Goal: Information Seeking & Learning: Learn about a topic

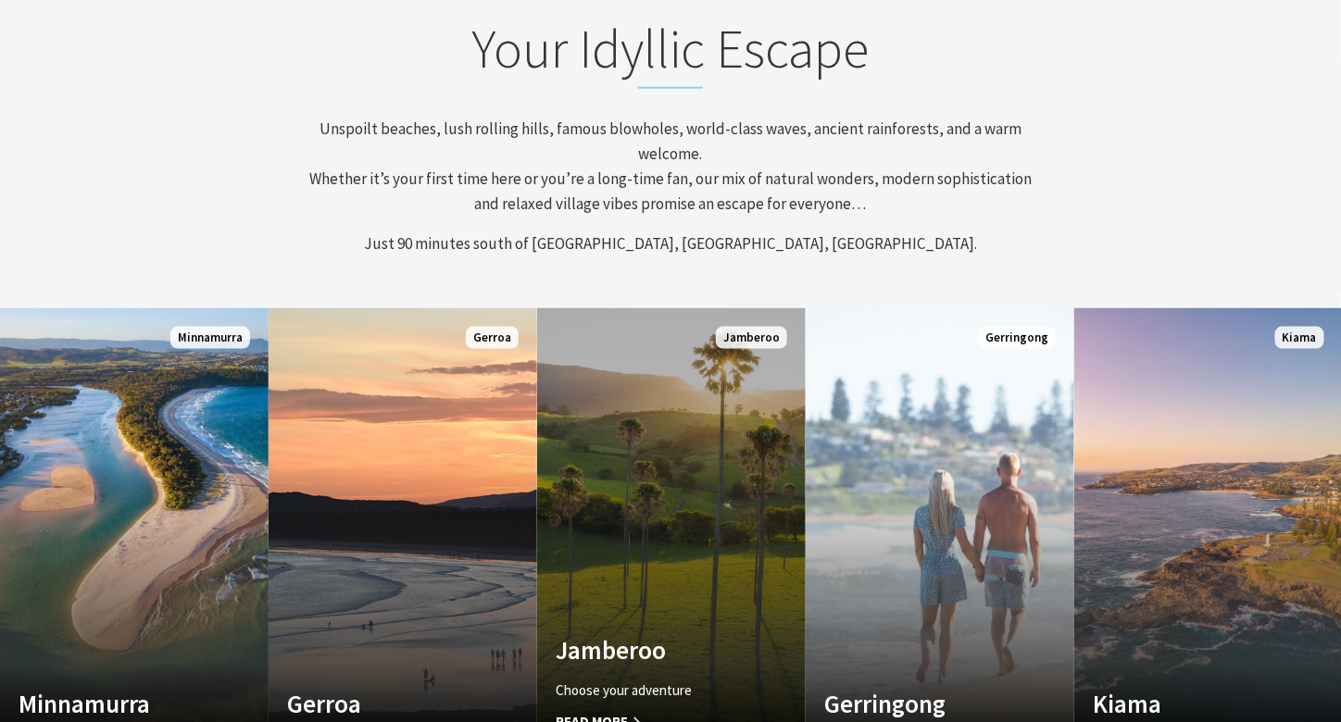
scroll to position [834, 0]
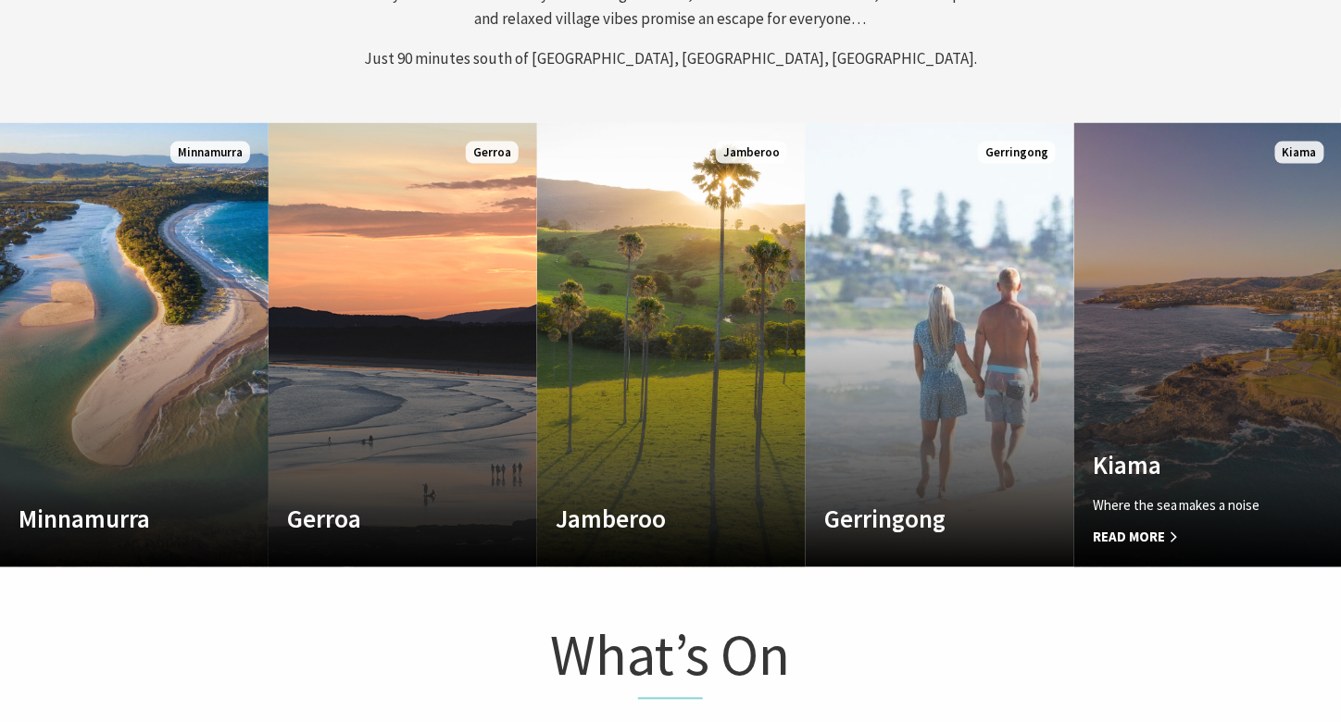
click at [1153, 445] on link "Custom Image Used Kiama Where the sea makes a noise Read More Kiama" at bounding box center [1208, 345] width 269 height 445
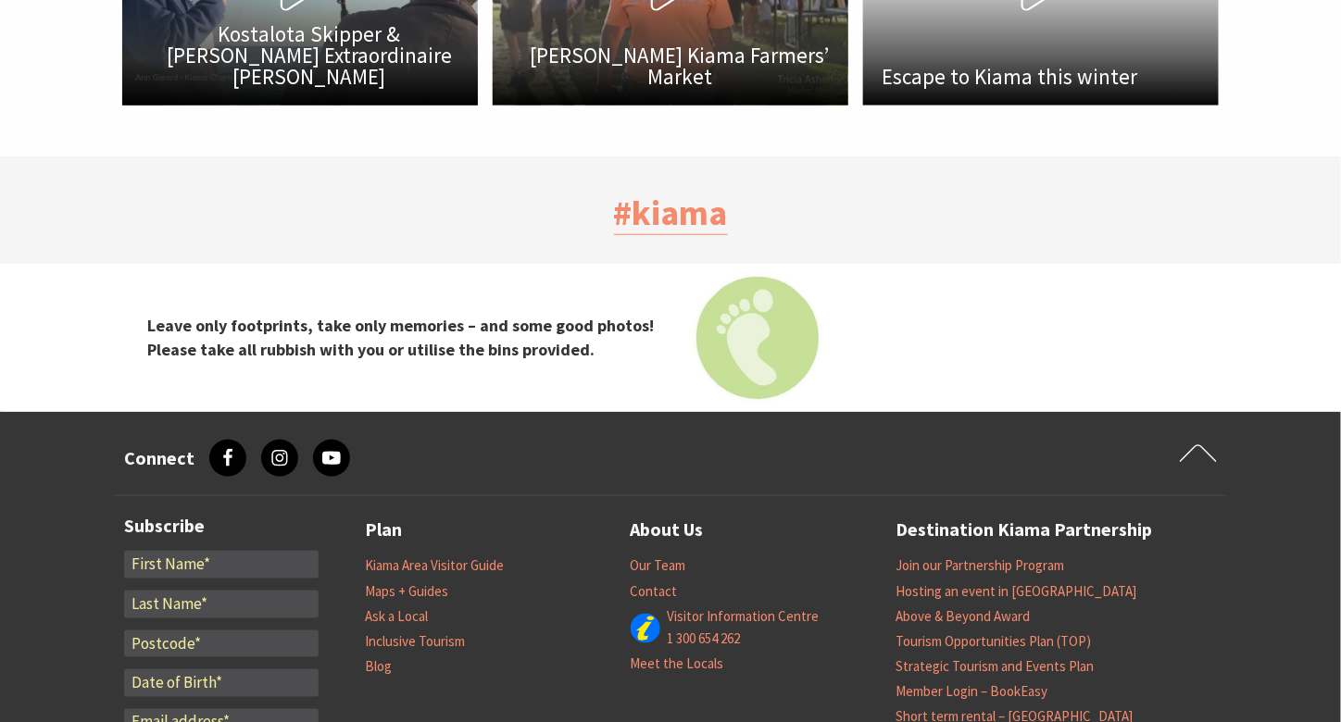
scroll to position [5187, 0]
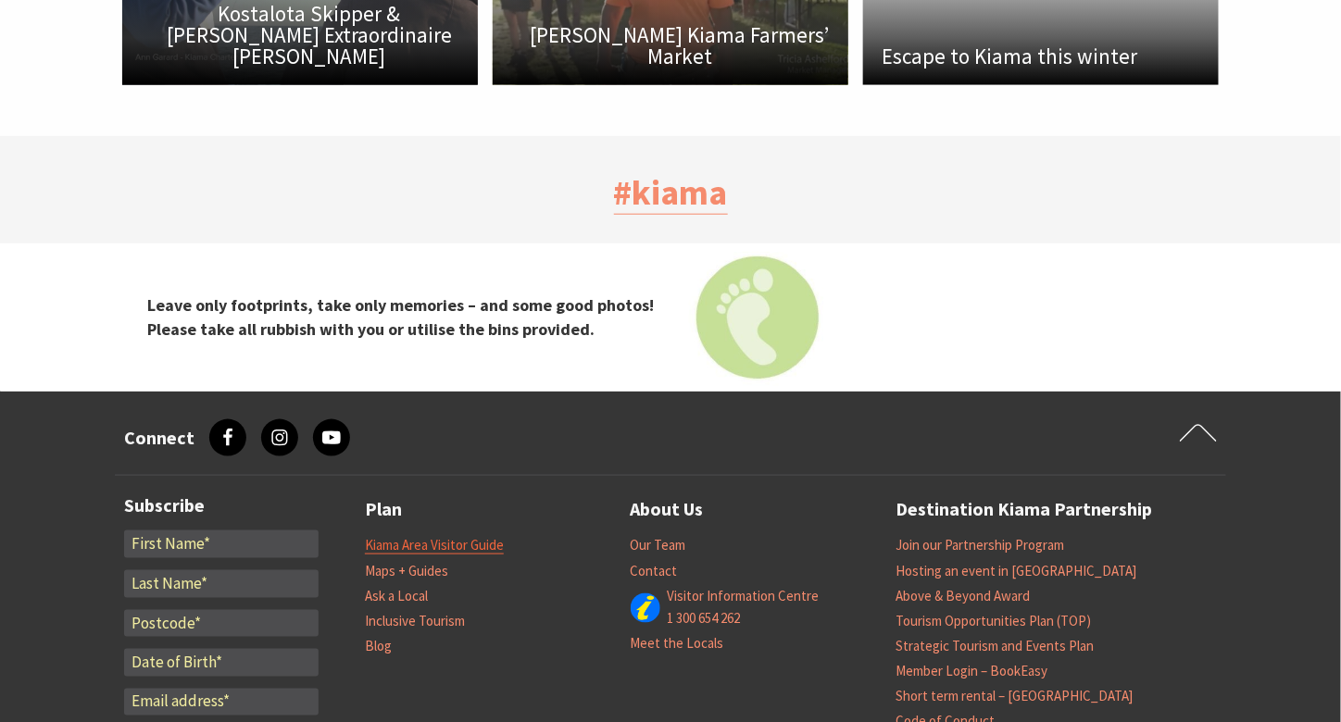
click at [458, 536] on link "Kiama Area Visitor Guide" at bounding box center [434, 545] width 139 height 19
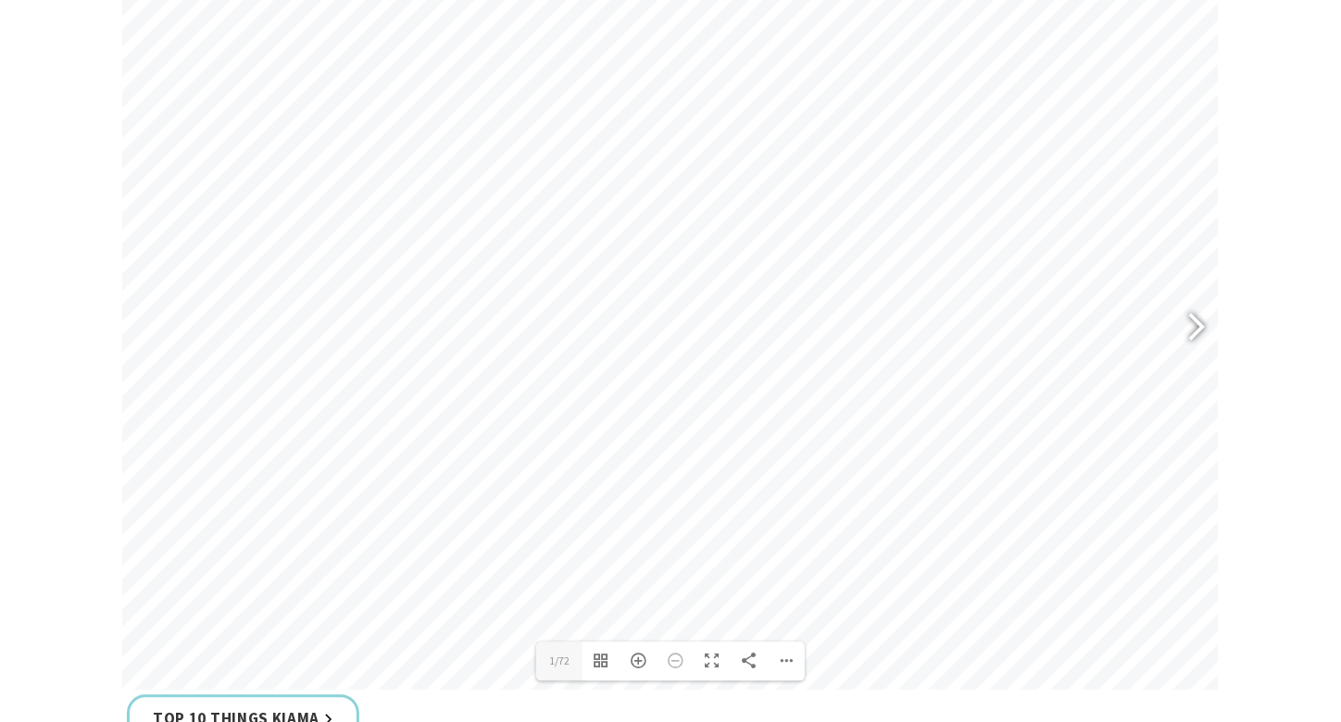
scroll to position [834, 0]
click at [1193, 362] on div at bounding box center [1188, 351] width 43 height 68
click at [1193, 345] on div at bounding box center [1188, 351] width 43 height 68
click at [1215, 344] on div at bounding box center [1196, 351] width 46 height 93
type input "7"
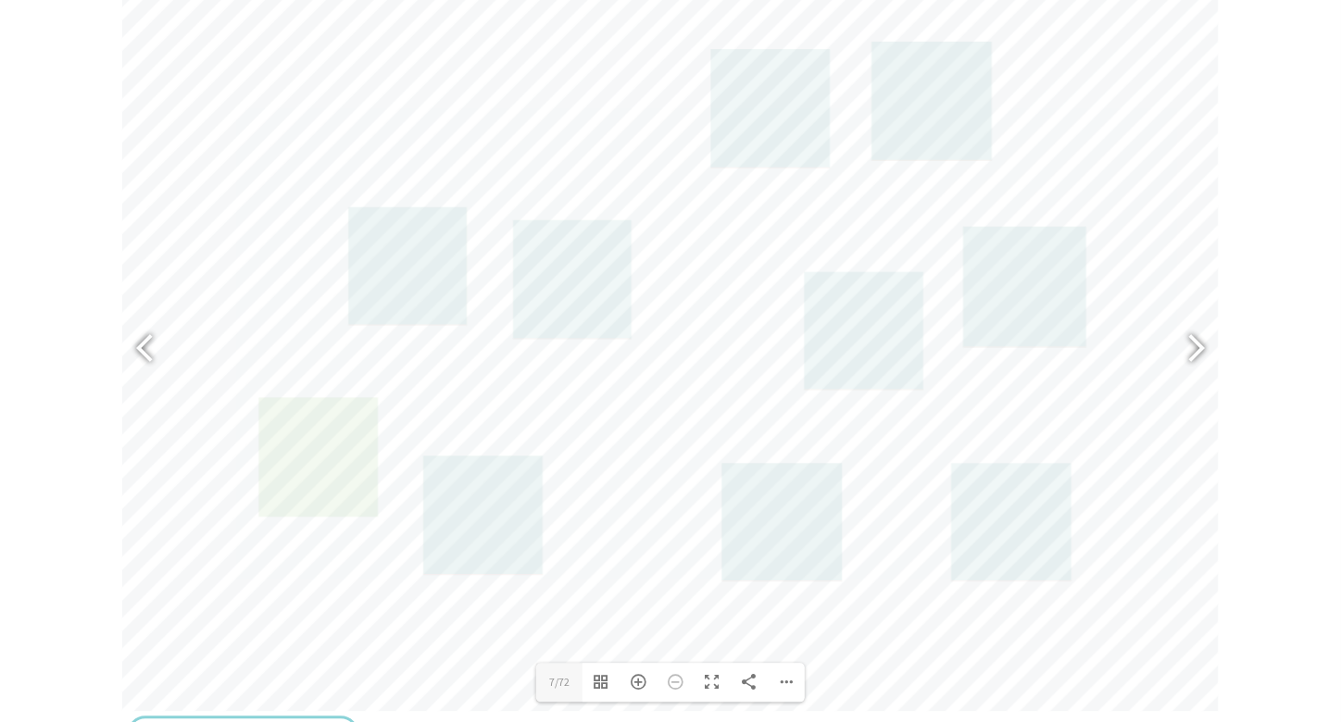
click at [358, 491] on link at bounding box center [318, 457] width 119 height 119
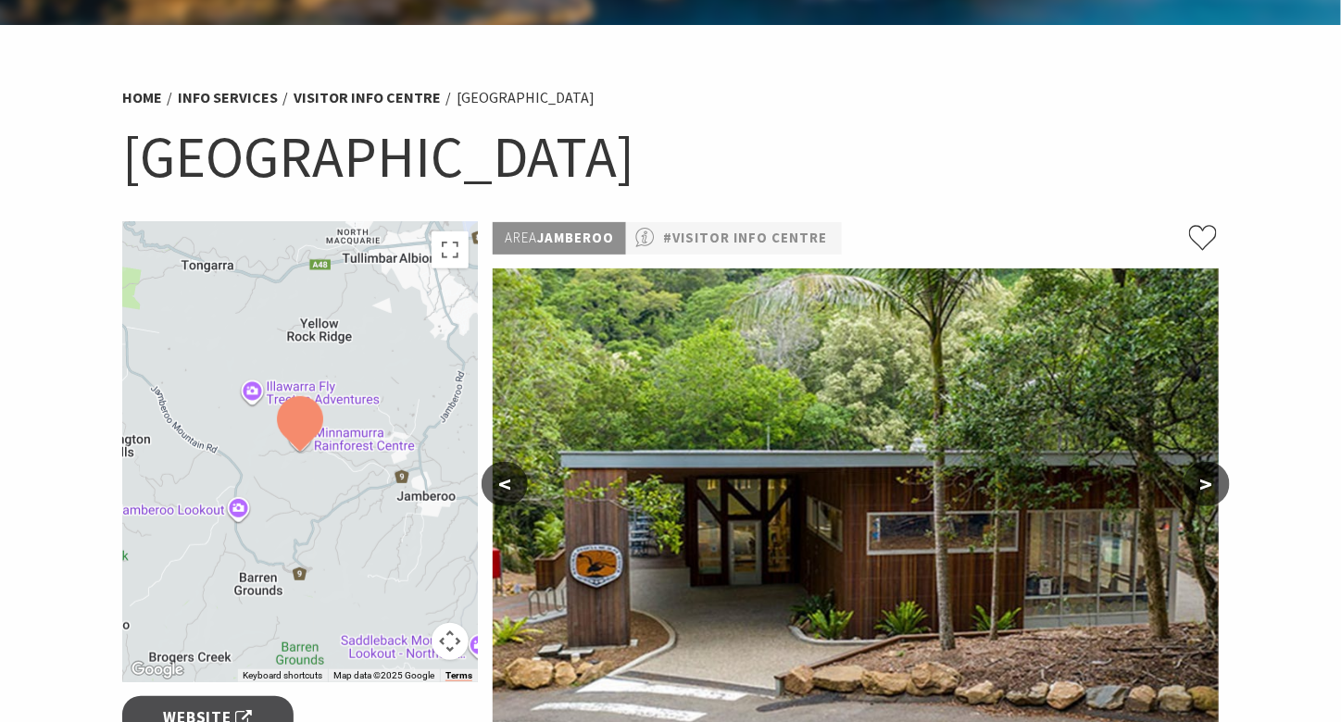
scroll to position [93, 0]
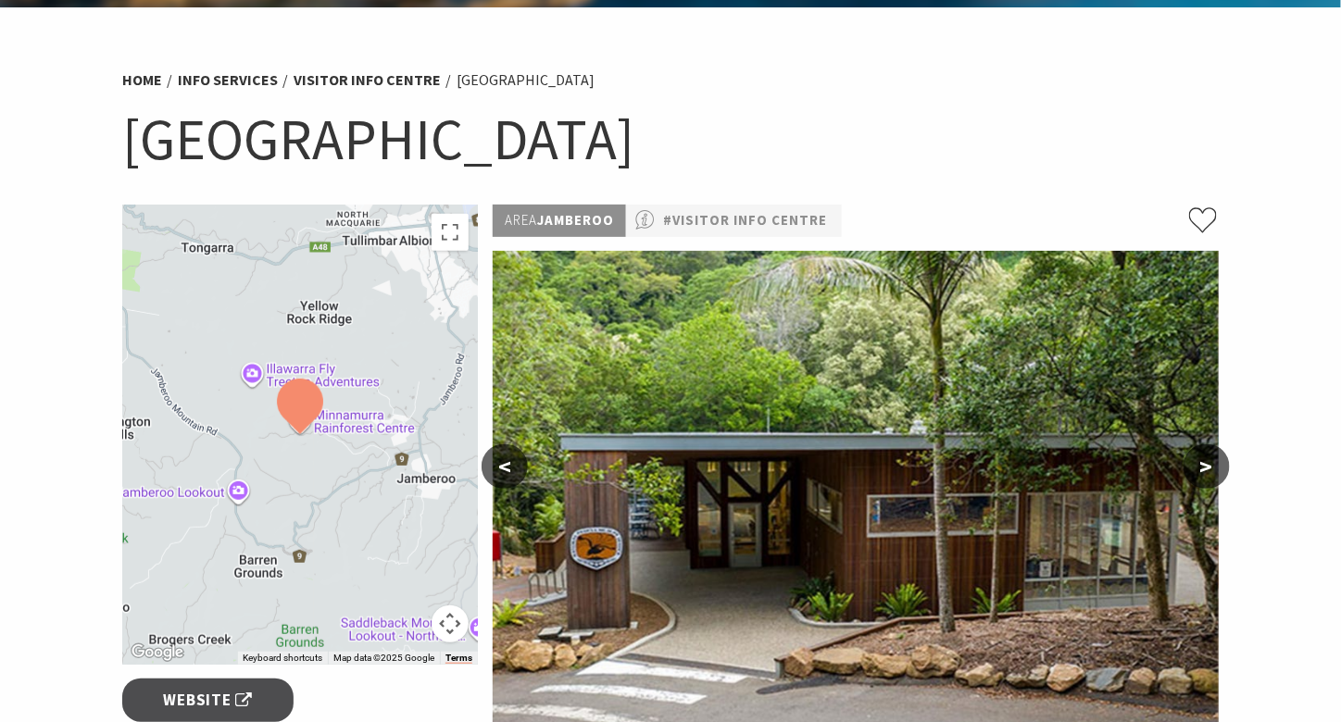
click at [452, 615] on button "Map camera controls" at bounding box center [450, 624] width 37 height 37
click at [403, 618] on button "Zoom out" at bounding box center [403, 624] width 37 height 37
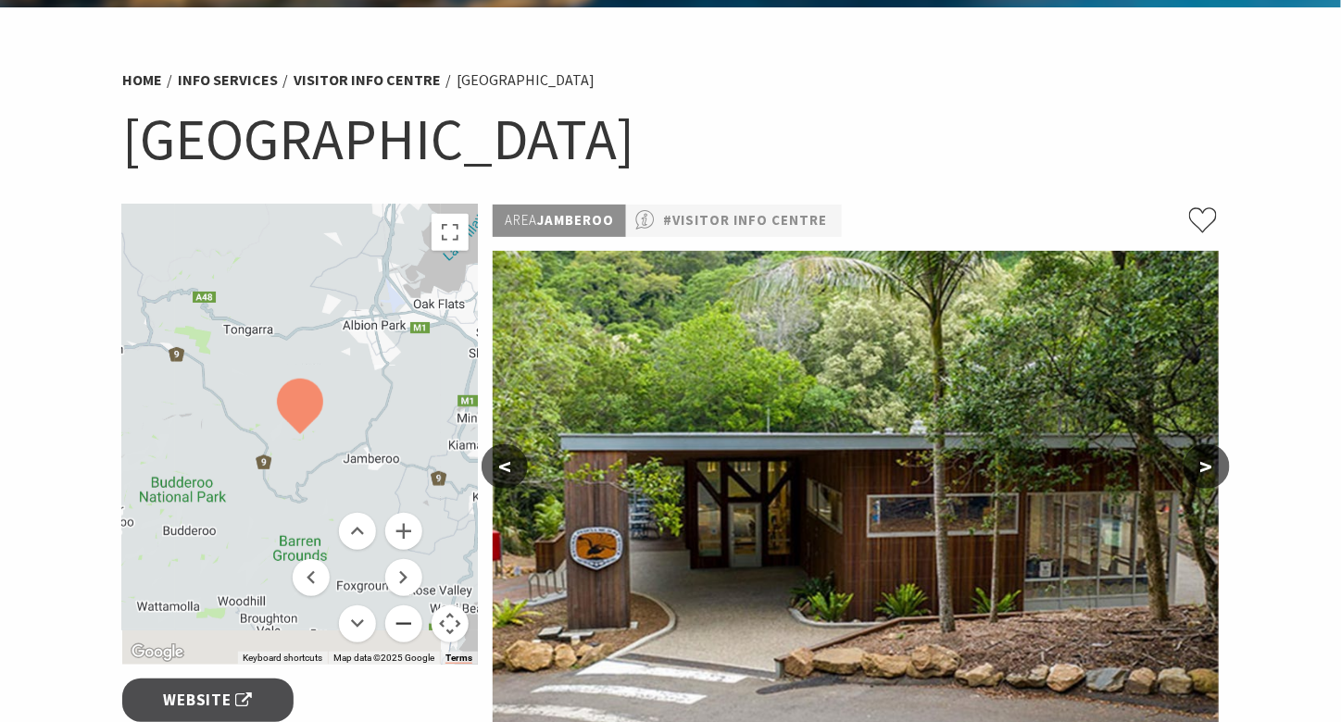
click at [403, 618] on button "Zoom out" at bounding box center [403, 624] width 37 height 37
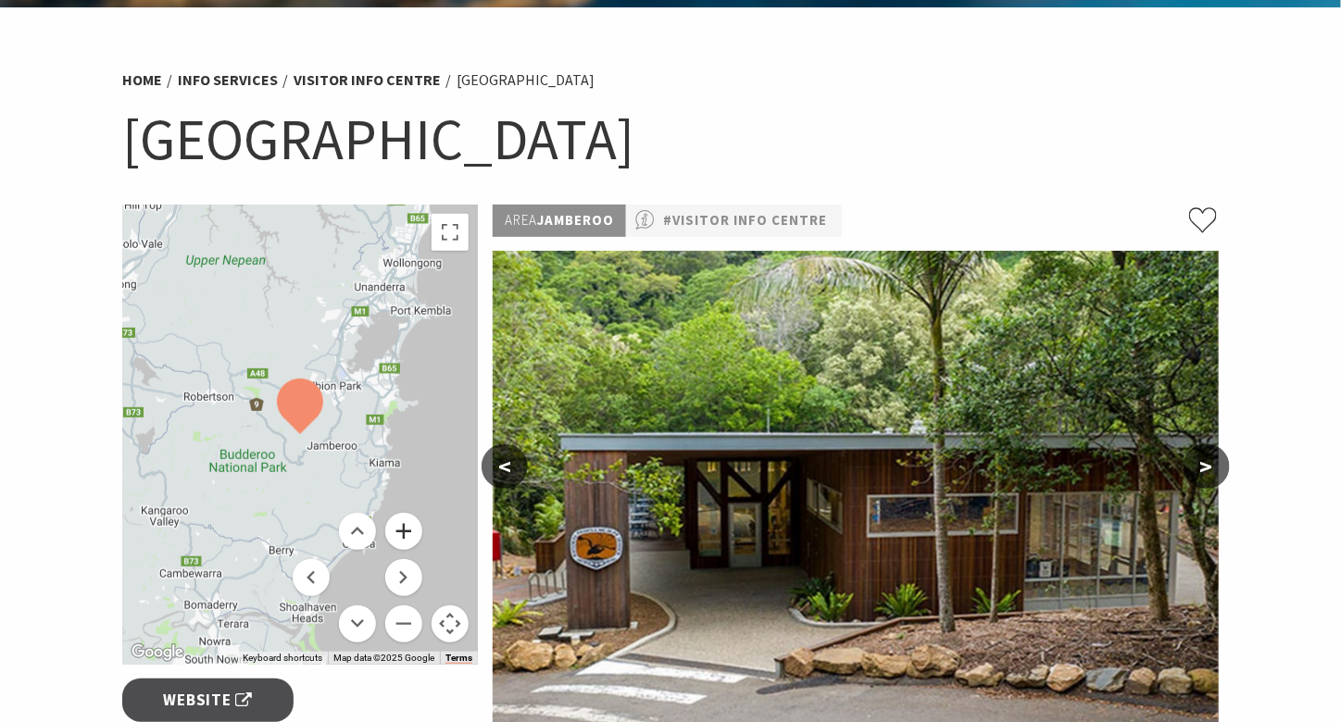
click at [402, 518] on button "Zoom in" at bounding box center [403, 531] width 37 height 37
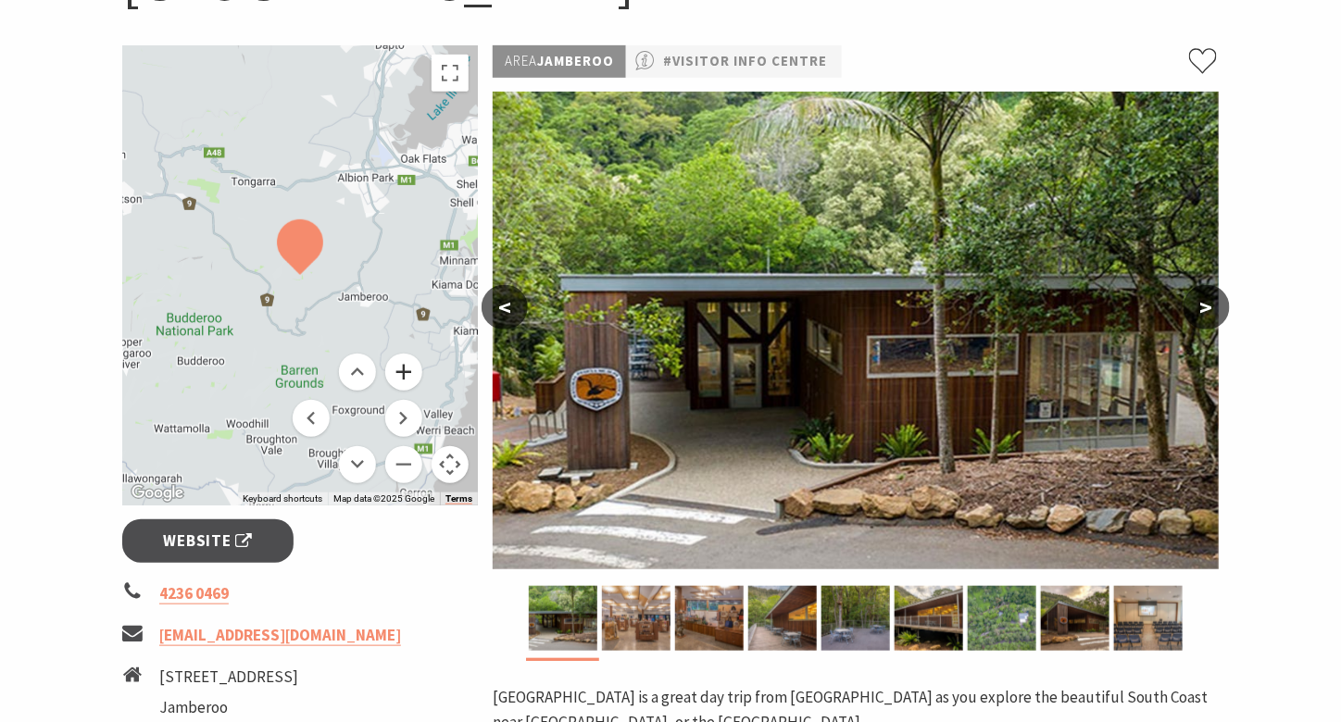
scroll to position [278, 0]
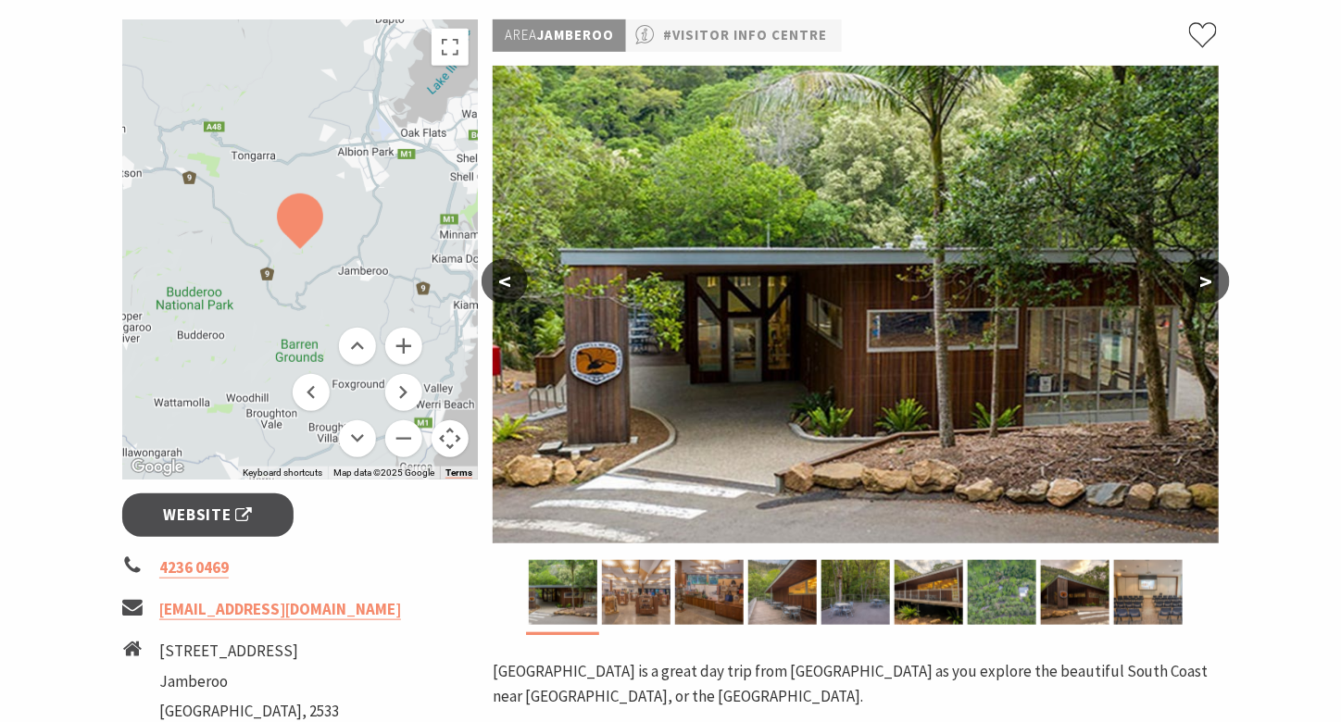
click at [1205, 276] on button ">" at bounding box center [1207, 281] width 46 height 44
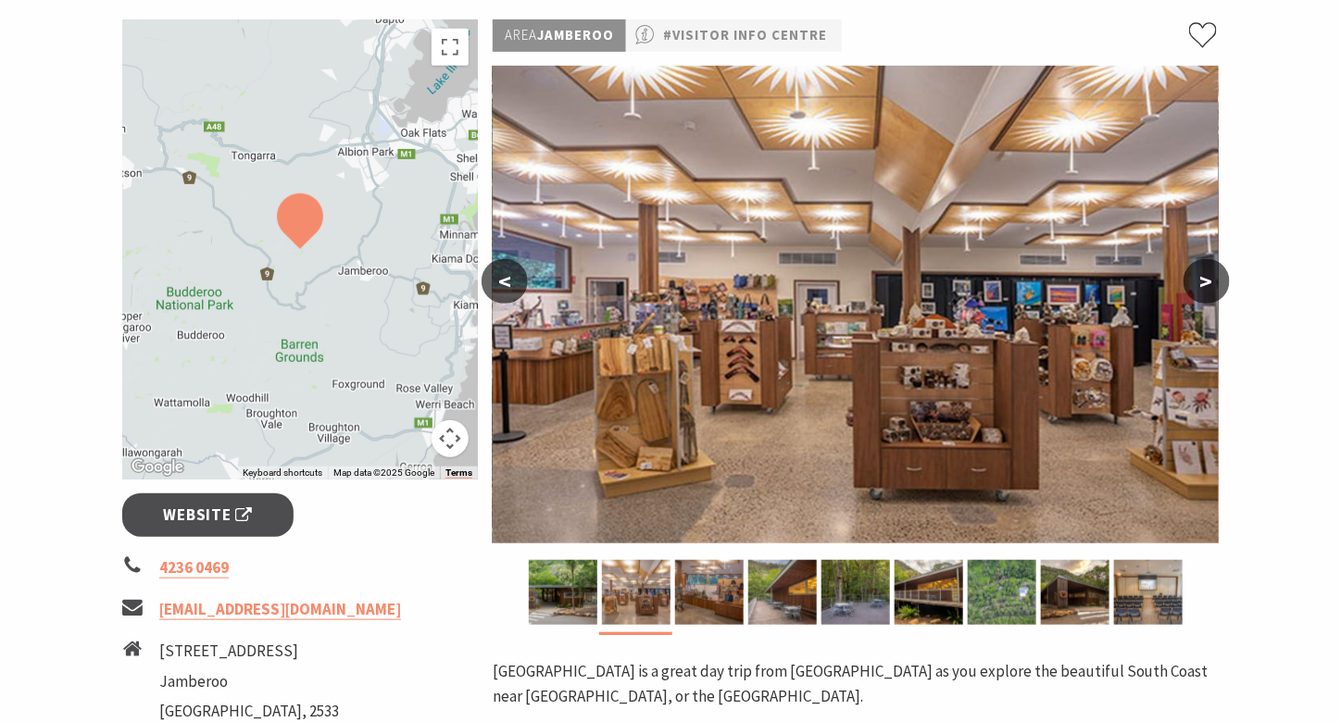
click at [1205, 276] on button ">" at bounding box center [1207, 281] width 46 height 44
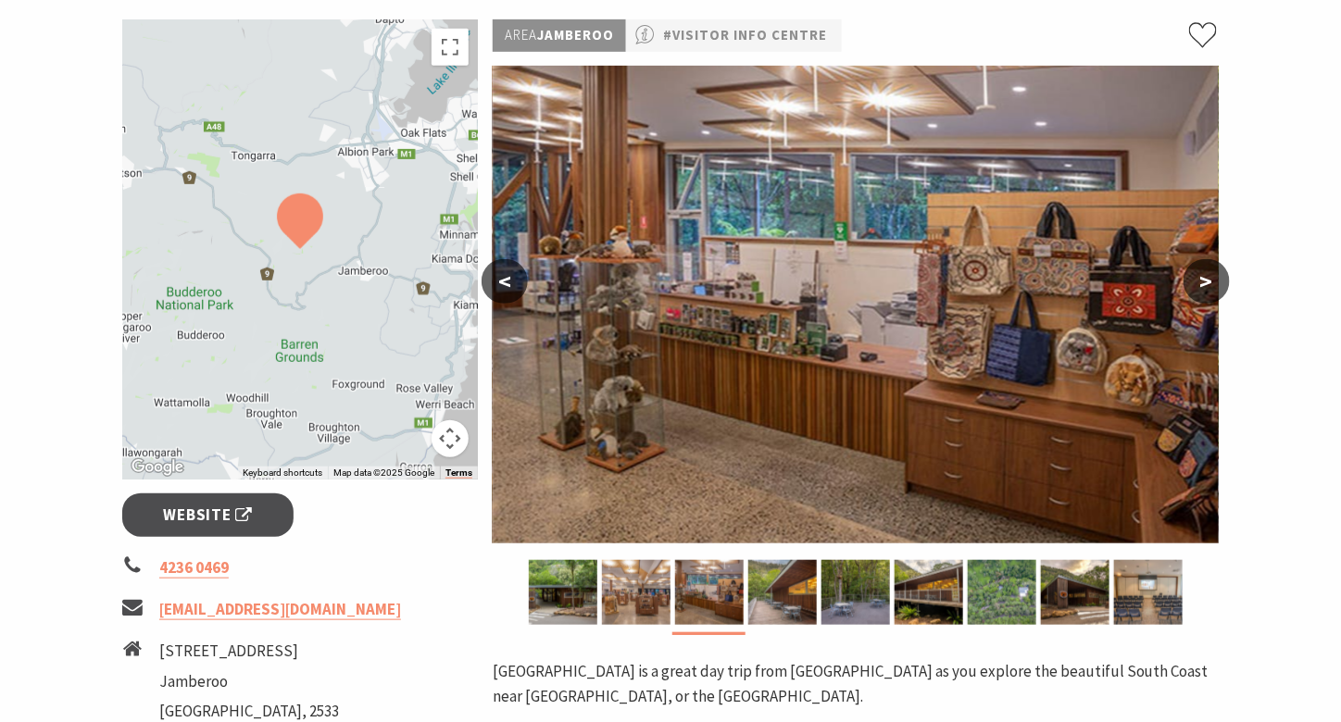
click at [1205, 276] on button ">" at bounding box center [1207, 281] width 46 height 44
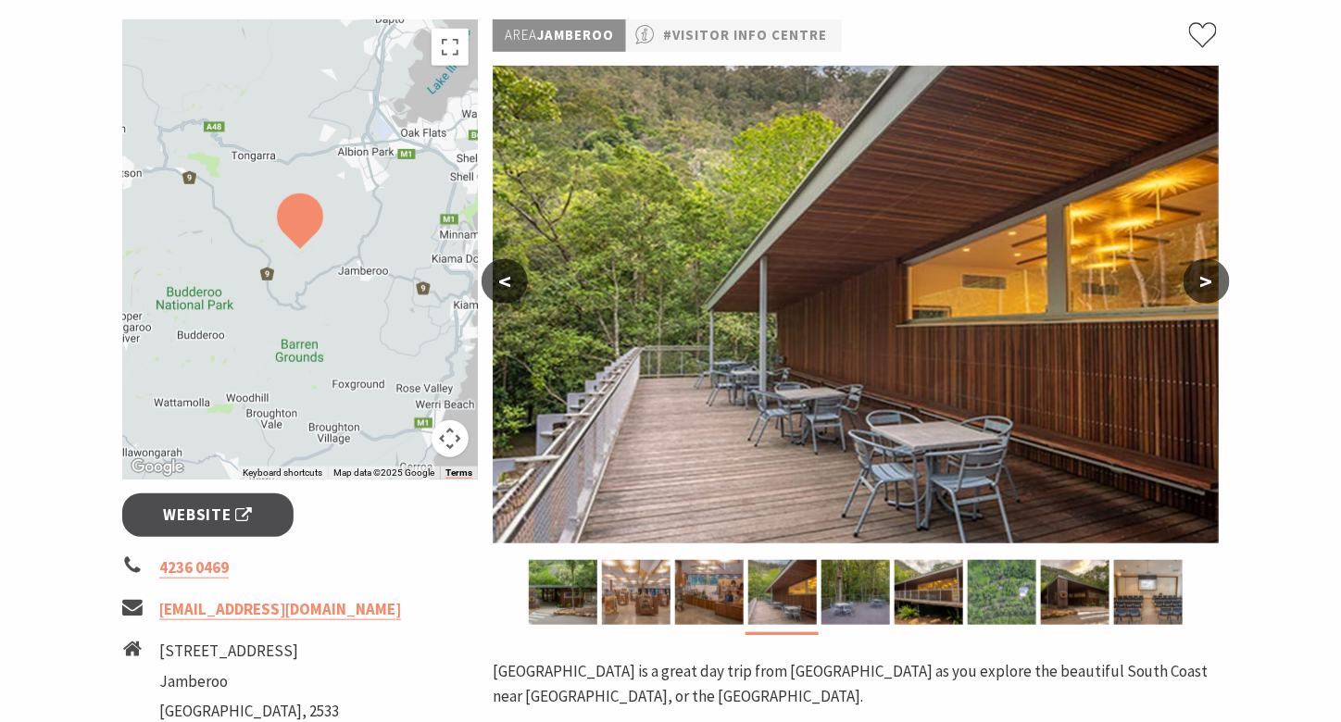
click at [1205, 276] on button ">" at bounding box center [1207, 281] width 46 height 44
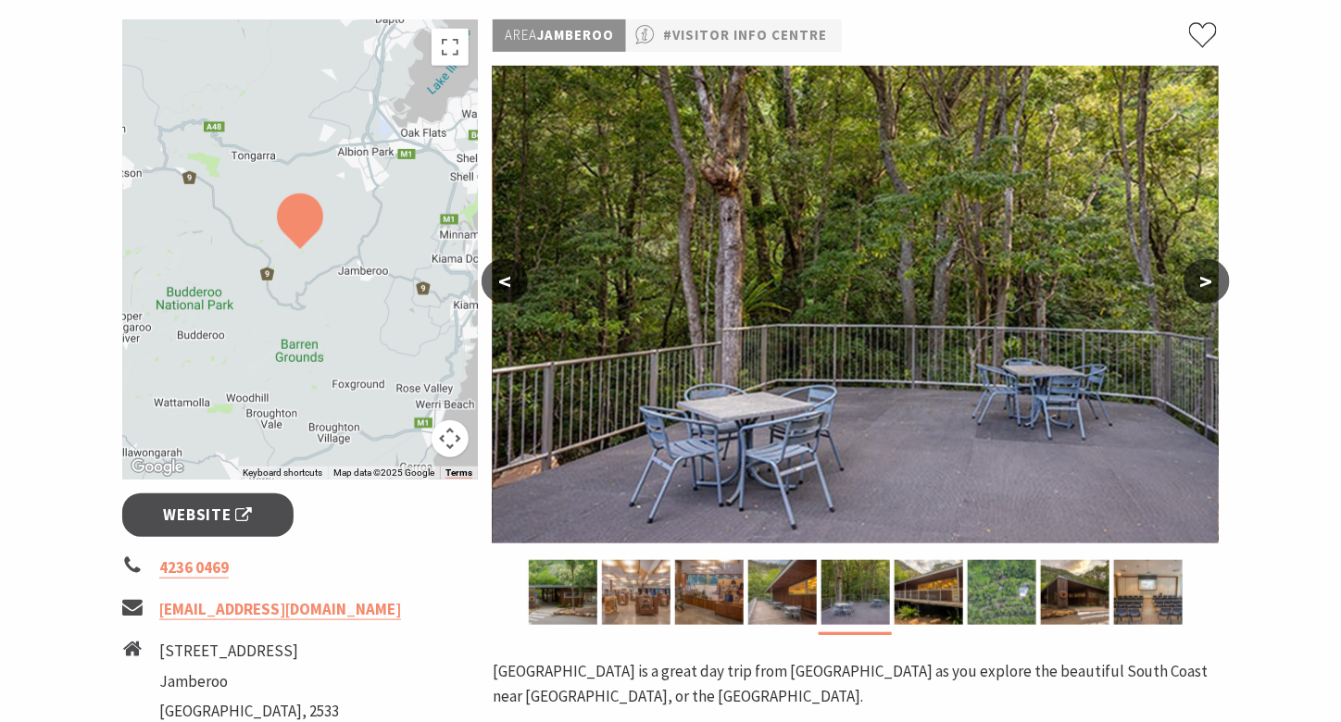
click at [1205, 276] on button ">" at bounding box center [1207, 281] width 46 height 44
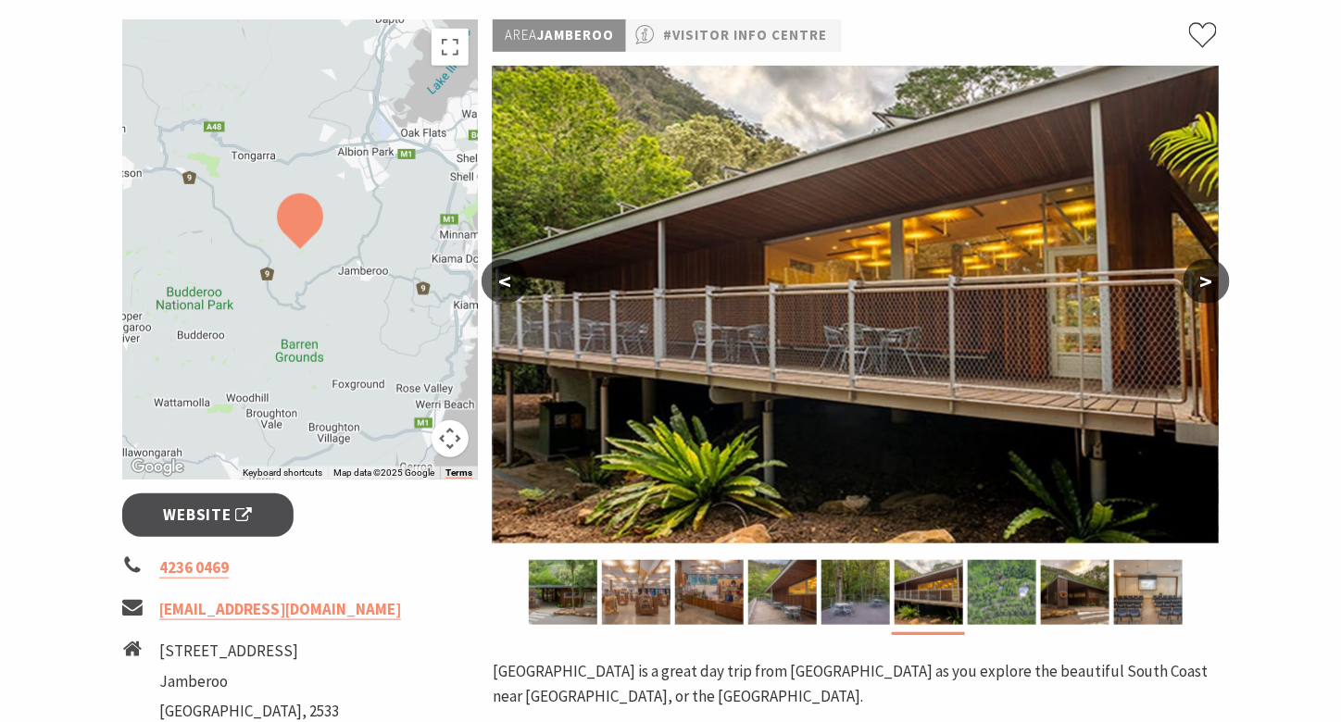
click at [1205, 276] on button ">" at bounding box center [1207, 281] width 46 height 44
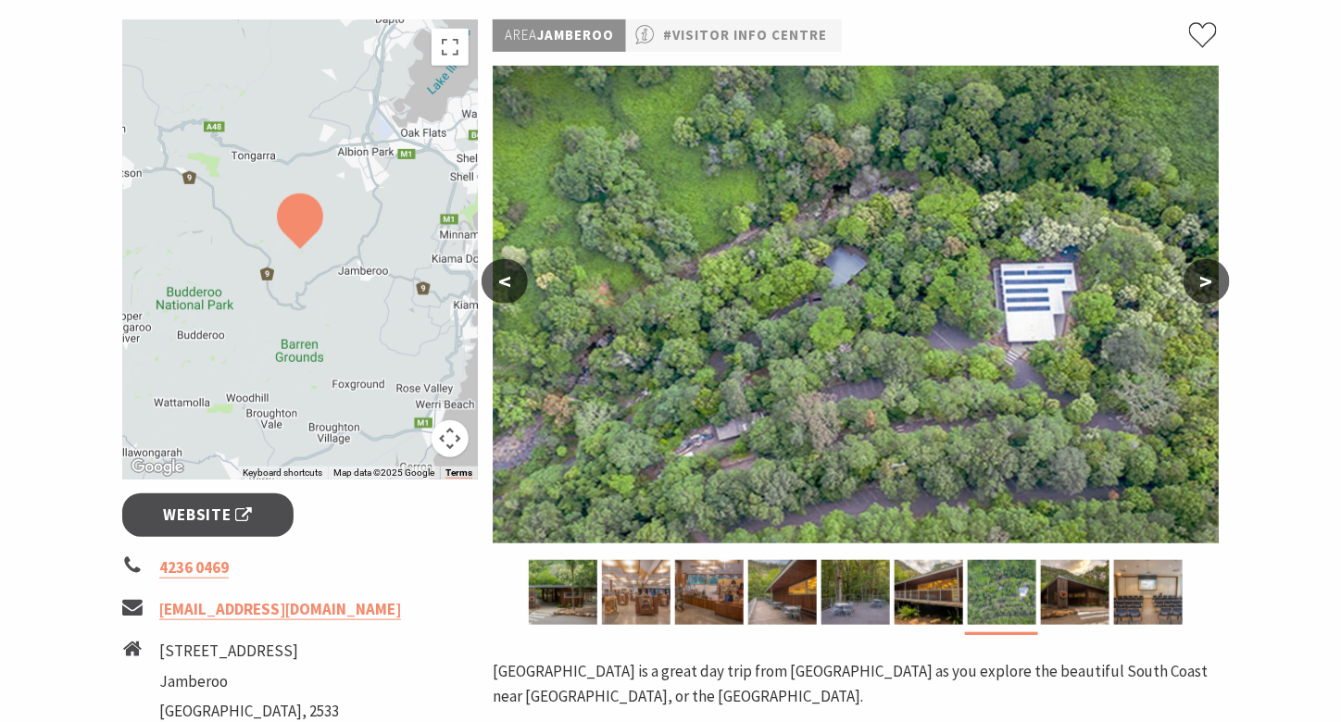
click at [1205, 276] on button ">" at bounding box center [1207, 281] width 46 height 44
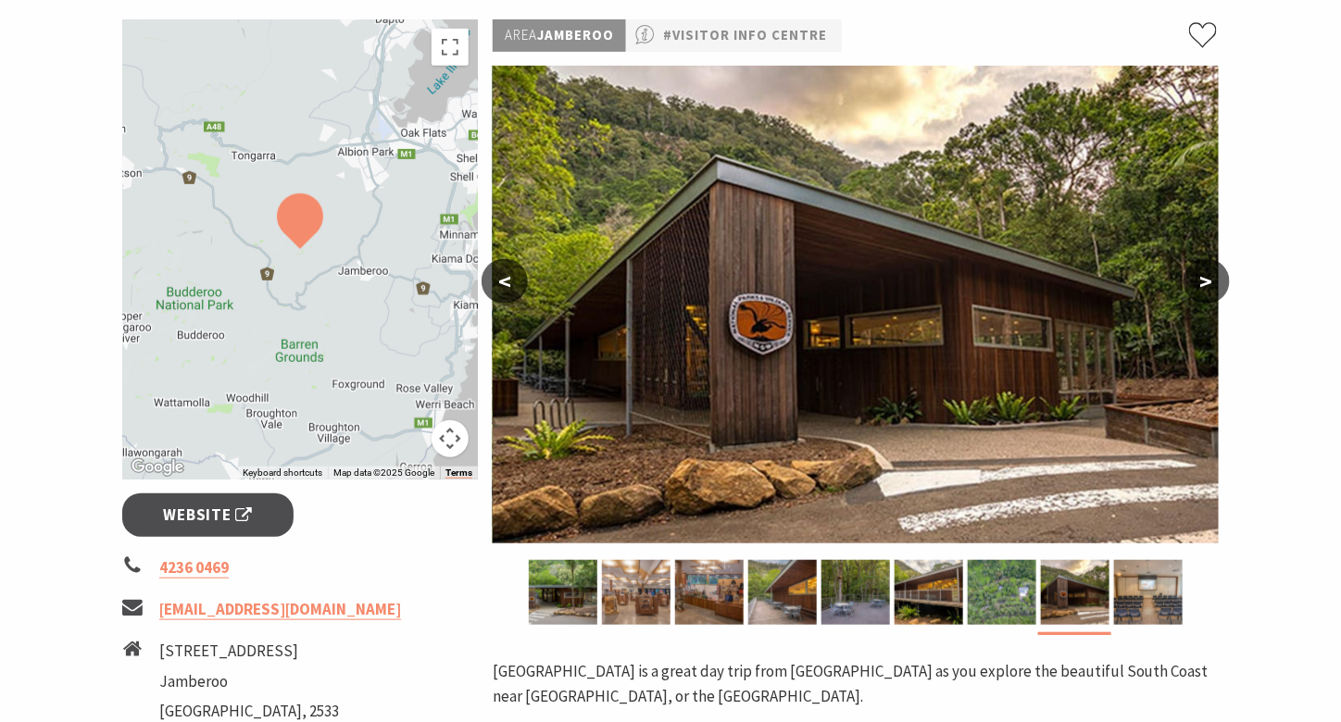
click at [1205, 276] on button ">" at bounding box center [1207, 281] width 46 height 44
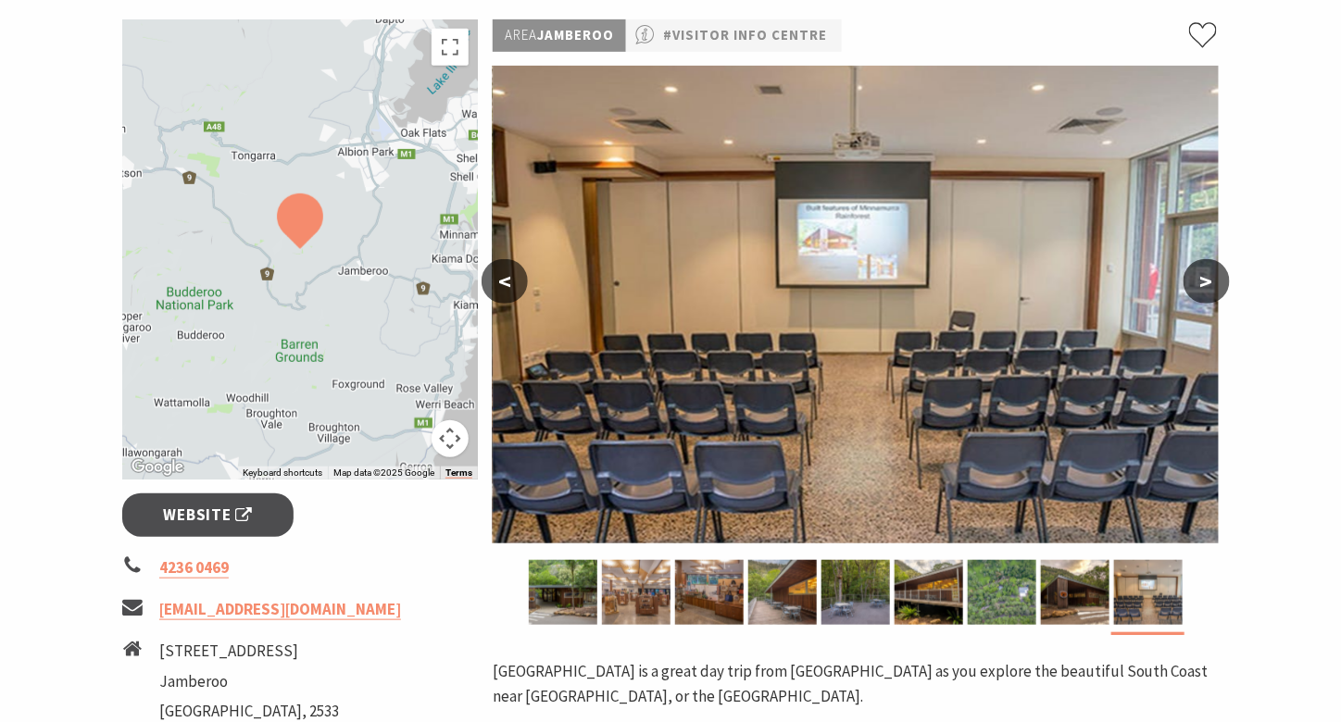
click at [1205, 276] on button ">" at bounding box center [1207, 281] width 46 height 44
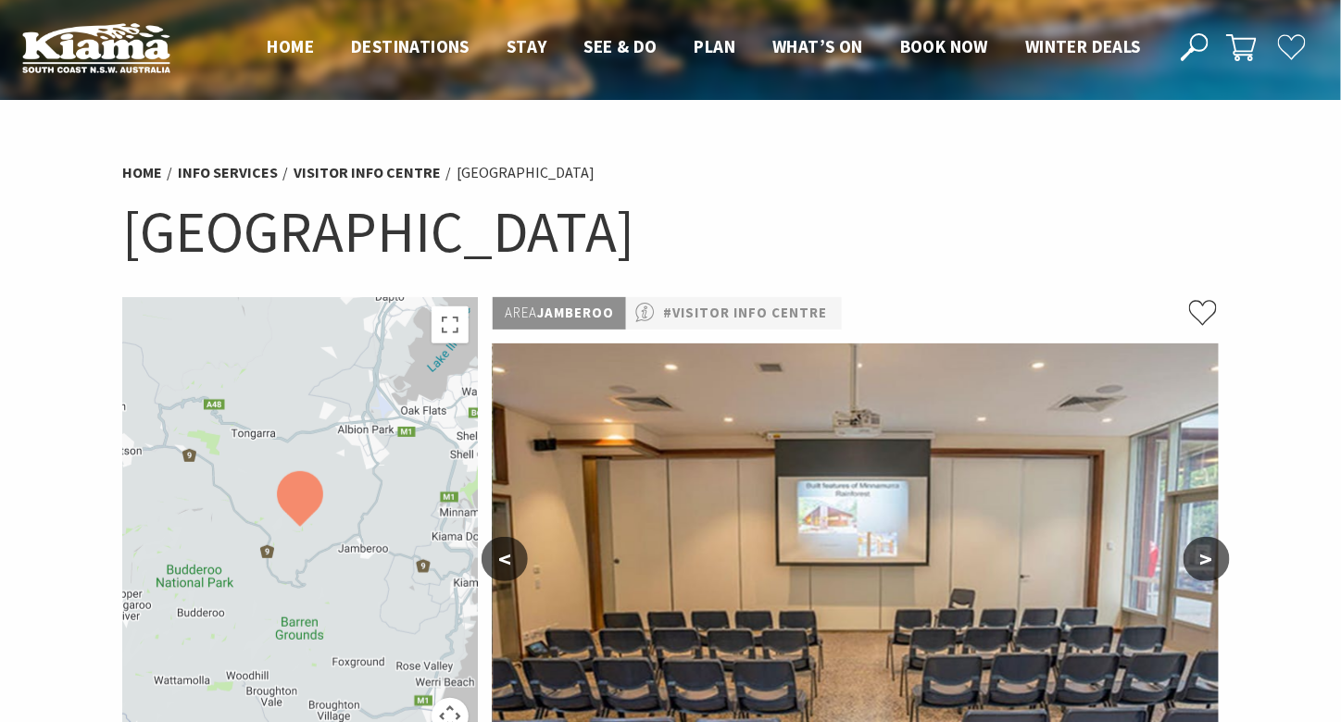
scroll to position [0, 0]
